Goal: Navigation & Orientation: Find specific page/section

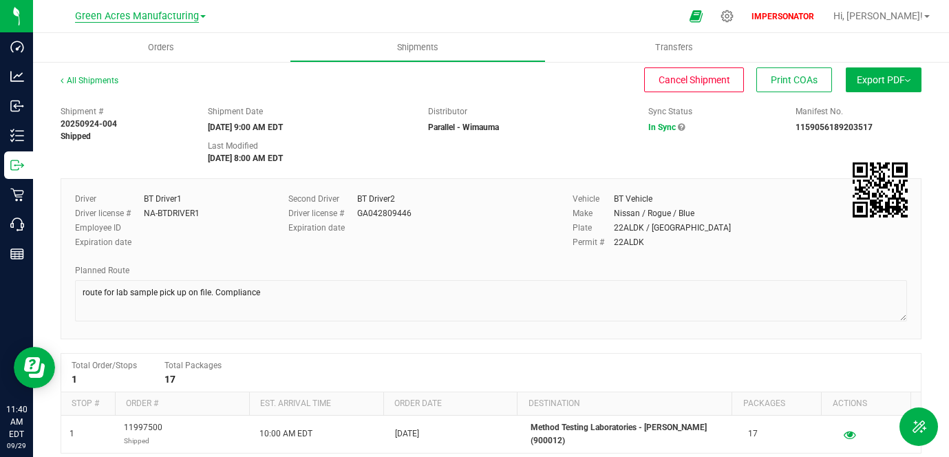
click at [139, 16] on span "Green Acres Manufacturing" at bounding box center [137, 16] width 124 height 12
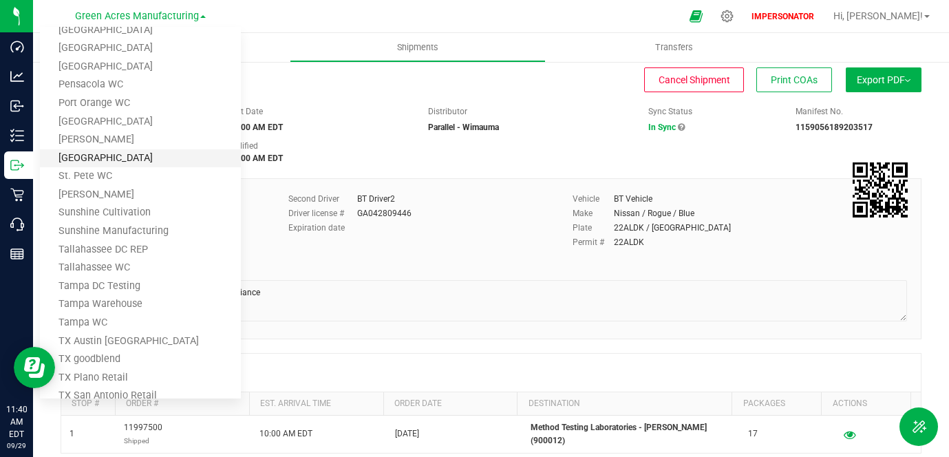
scroll to position [775, 0]
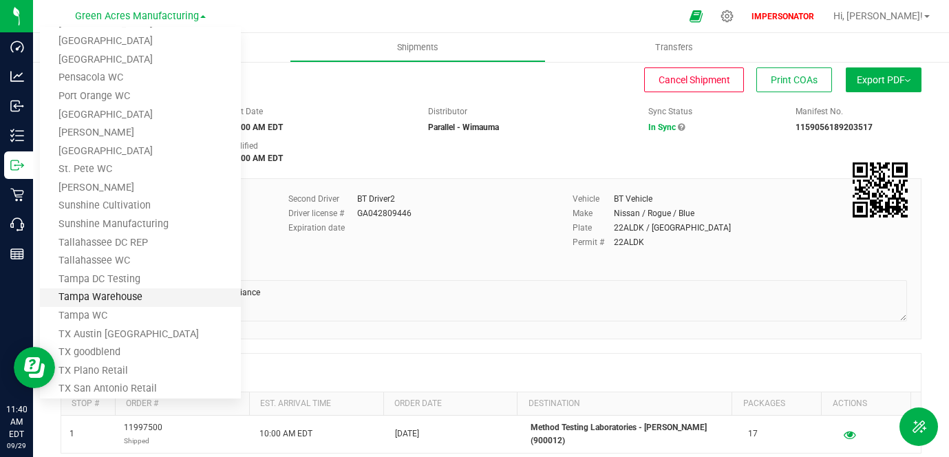
click at [116, 294] on link "Tampa Warehouse" at bounding box center [140, 297] width 201 height 19
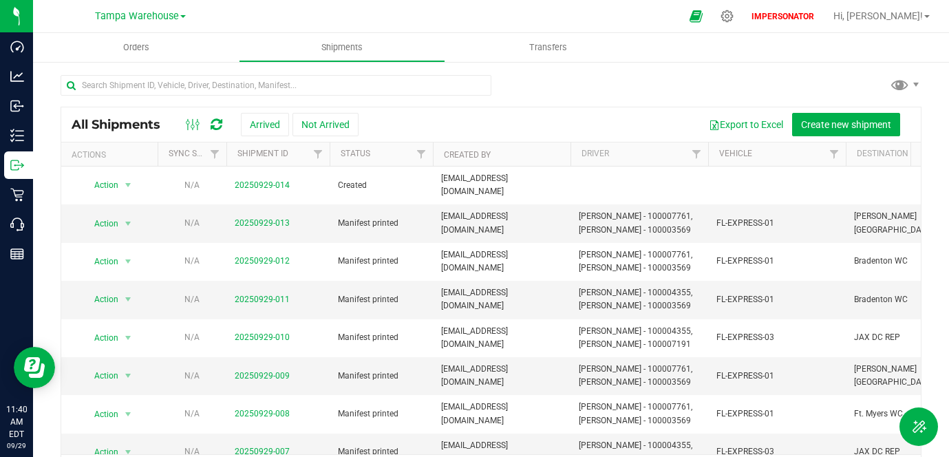
drag, startPoint x: 84, startPoint y: 14, endPoint x: 176, endPoint y: 23, distance: 92.0
click at [176, 23] on div "Tampa Warehouse [PERSON_NAME][GEOGRAPHIC_DATA] [PERSON_NAME][GEOGRAPHIC_DATA] […" at bounding box center [140, 16] width 201 height 21
click at [735, 19] on icon at bounding box center [727, 16] width 14 height 14
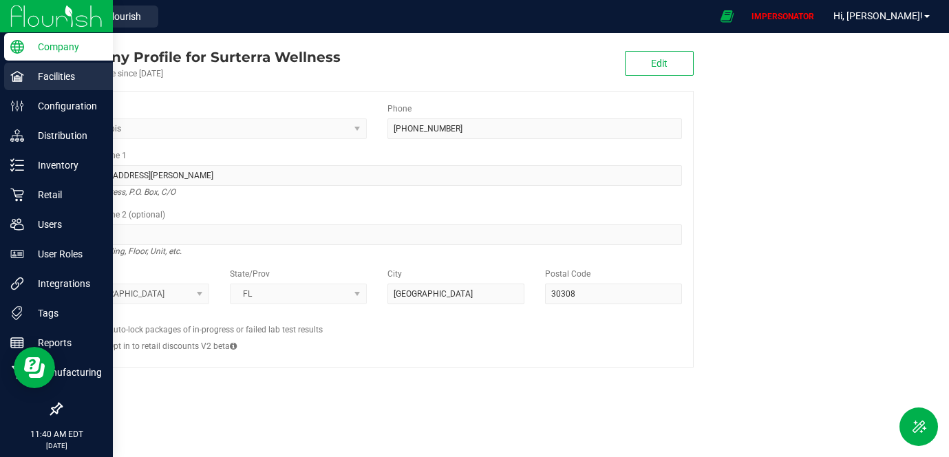
click at [28, 78] on p "Facilities" at bounding box center [65, 76] width 83 height 17
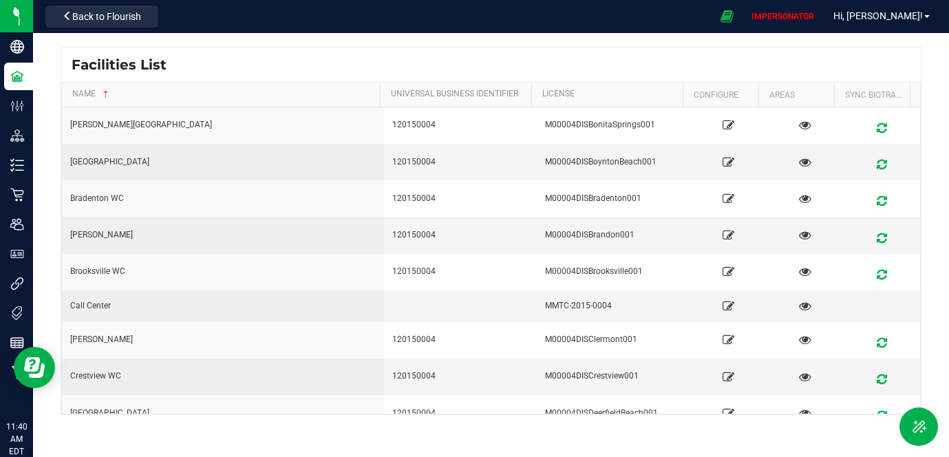
scroll to position [1876, 0]
